Goal: Check status: Check status

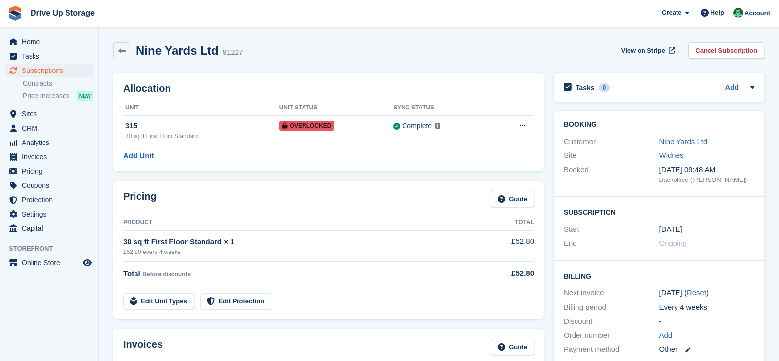
click at [38, 70] on span "Subscriptions" at bounding box center [51, 71] width 59 height 14
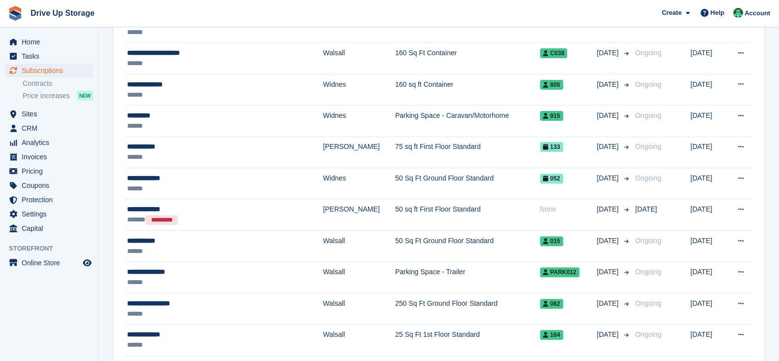
scroll to position [443, 0]
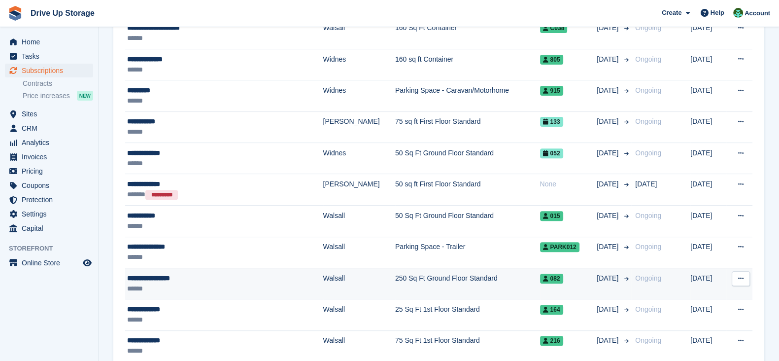
click at [424, 268] on td "250 Sq Ft Ground Floor Standard" at bounding box center [467, 283] width 145 height 31
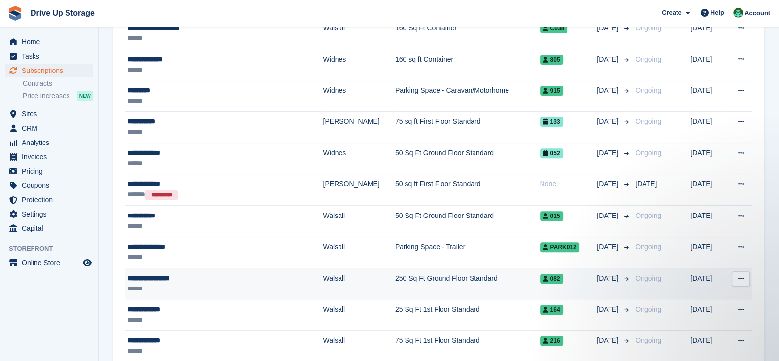
scroll to position [0, 0]
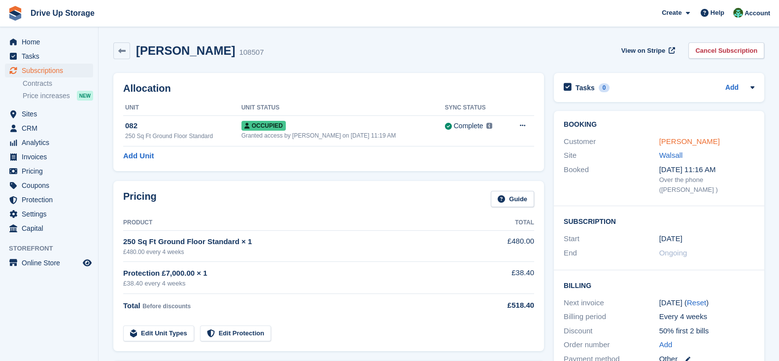
click at [713, 142] on link "[PERSON_NAME]" at bounding box center [689, 141] width 61 height 8
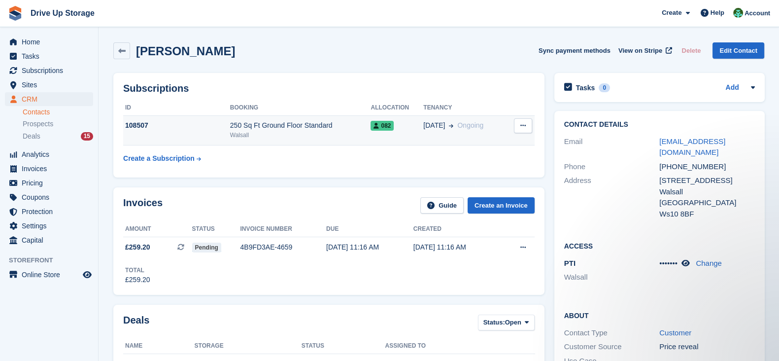
click at [428, 135] on td "17 Sep Ongoing" at bounding box center [464, 130] width 83 height 30
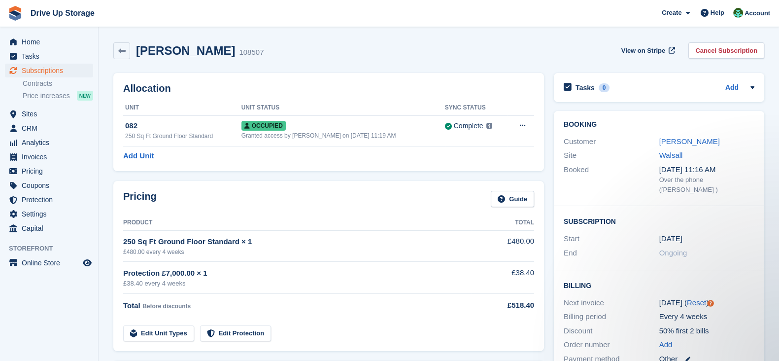
drag, startPoint x: 237, startPoint y: 50, endPoint x: 137, endPoint y: 49, distance: 99.0
click at [137, 49] on h2 "Johnathon Johnson" at bounding box center [185, 50] width 99 height 13
copy h2 "Johnathon Johnso"
